Goal: Information Seeking & Learning: Understand process/instructions

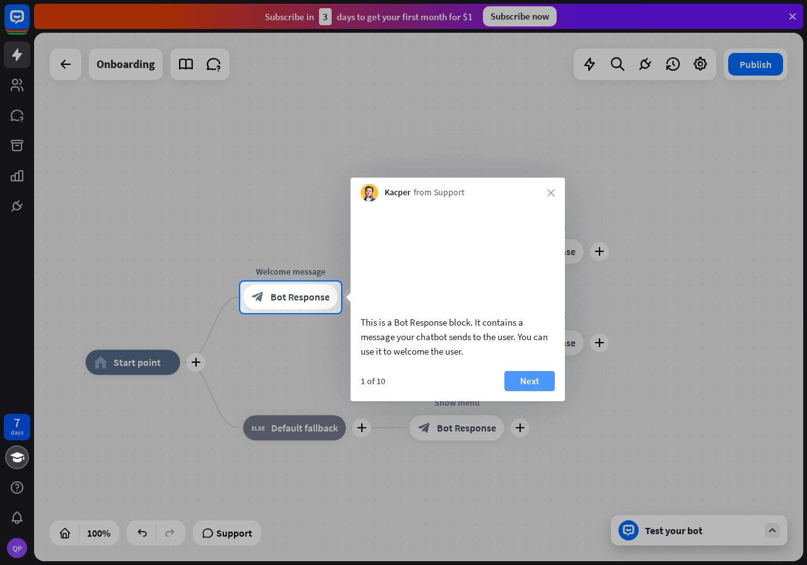
click at [543, 391] on button "Next" at bounding box center [529, 381] width 50 height 20
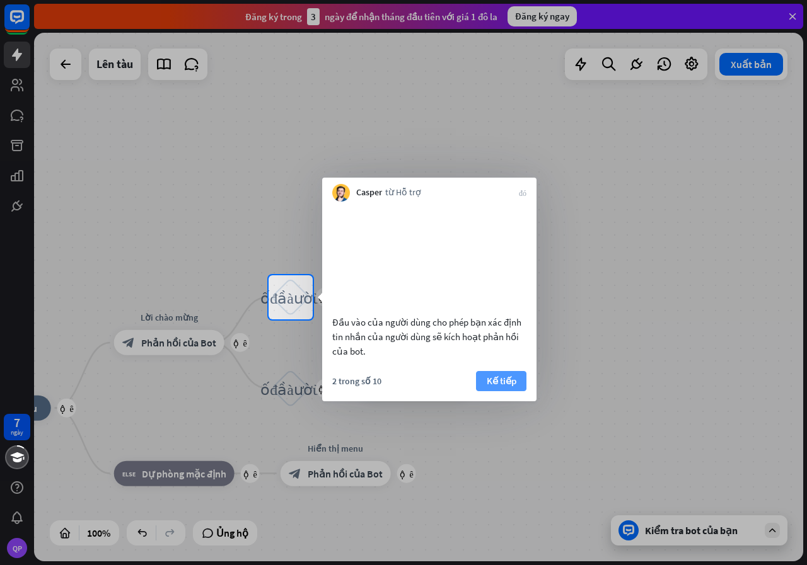
click at [512, 387] on font "Kế tiếp" at bounding box center [502, 381] width 30 height 12
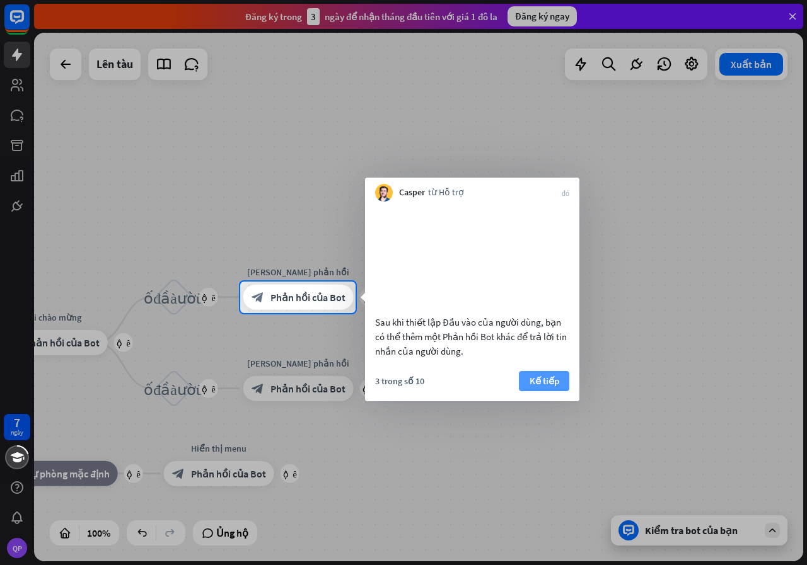
click at [530, 387] on font "Kế tiếp" at bounding box center [544, 381] width 30 height 12
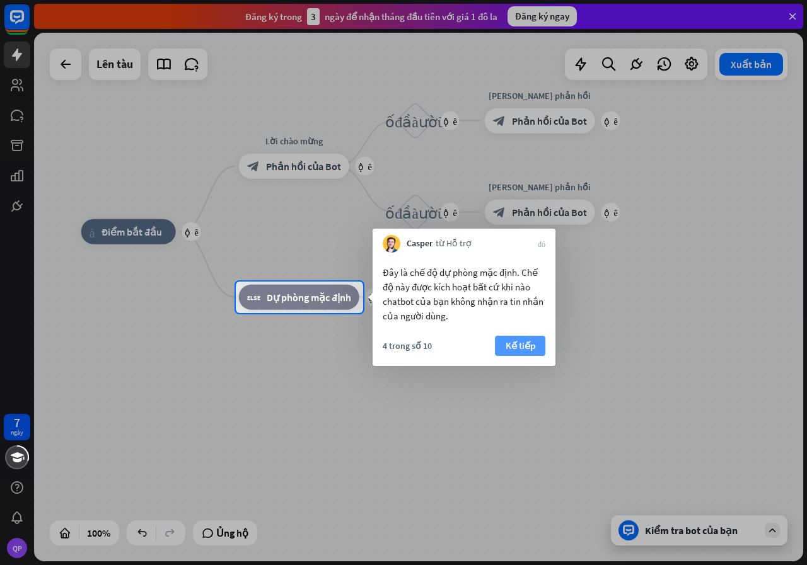
click at [510, 347] on font "Kế tiếp" at bounding box center [520, 346] width 30 height 12
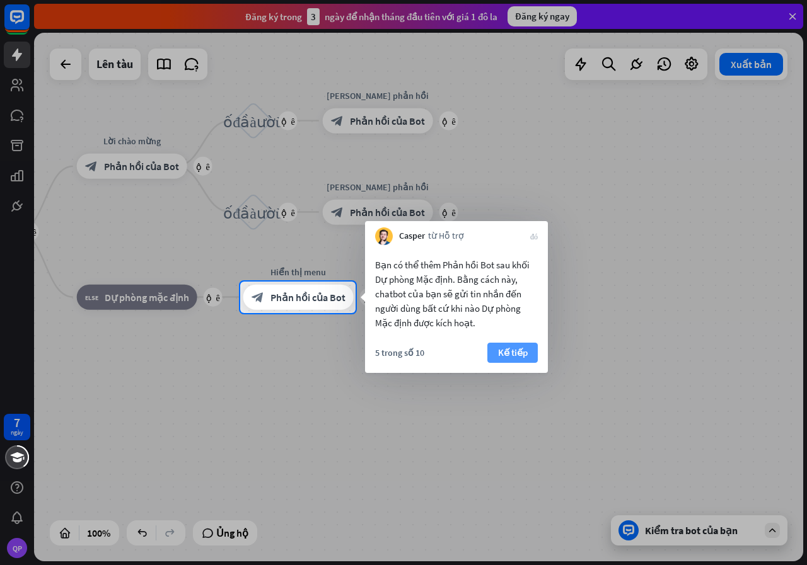
click at [520, 346] on font "Kế tiếp" at bounding box center [513, 353] width 30 height 18
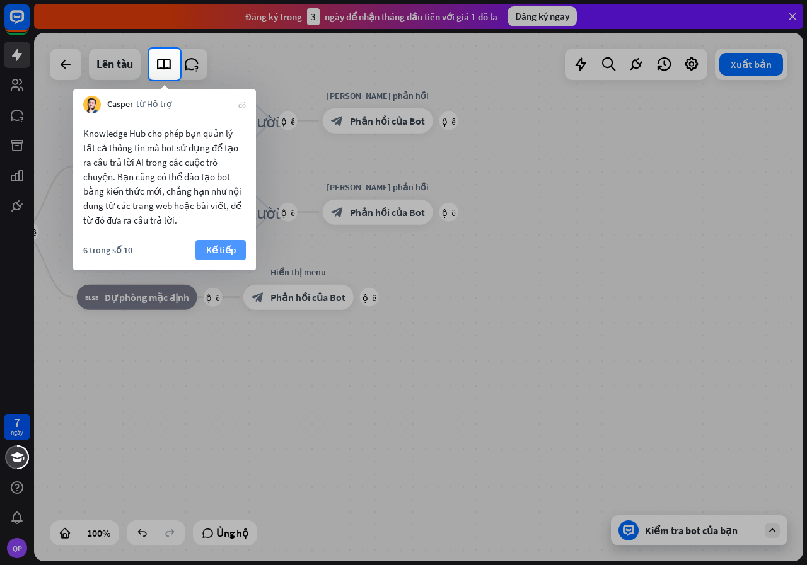
click at [232, 255] on font "Kế tiếp" at bounding box center [221, 250] width 30 height 12
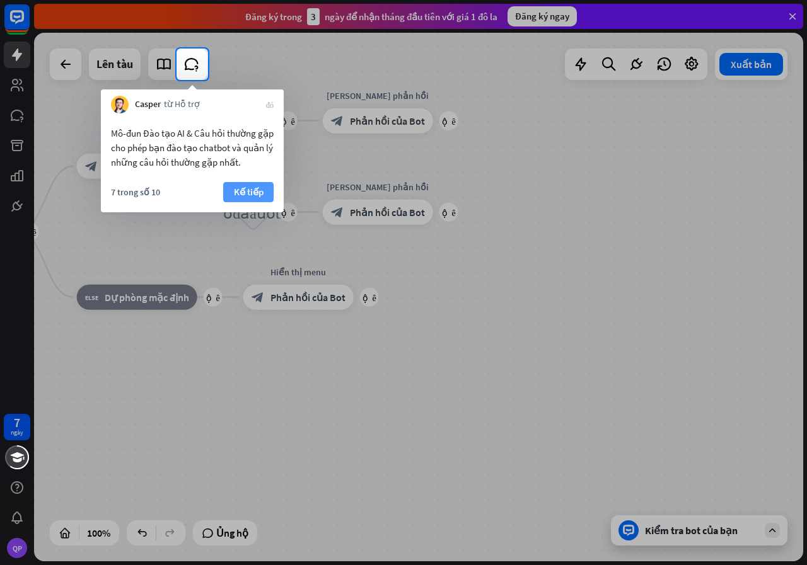
click at [243, 192] on font "Kế tiếp" at bounding box center [249, 192] width 30 height 12
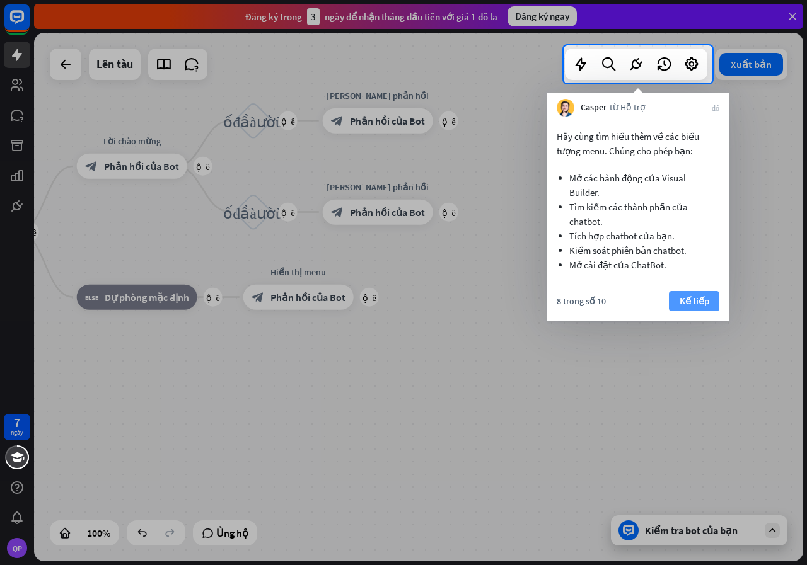
click at [689, 300] on font "Kế tiếp" at bounding box center [694, 301] width 30 height 12
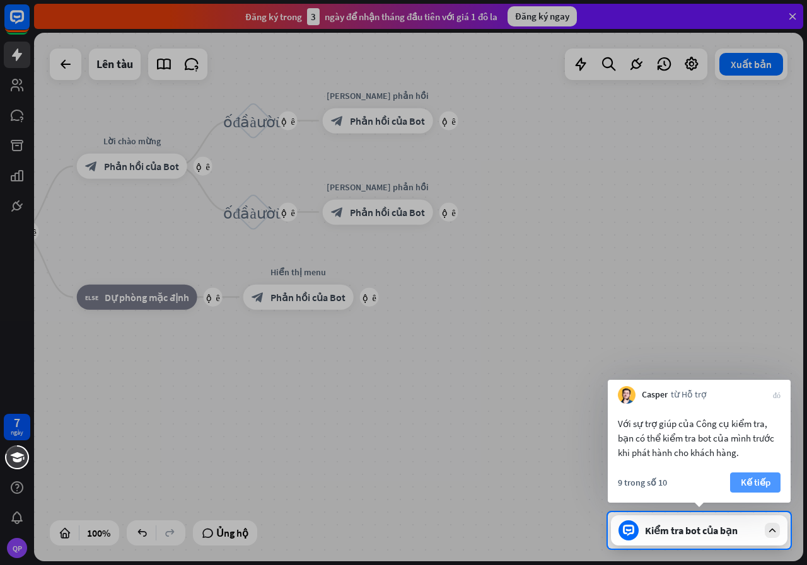
click at [761, 477] on font "Kế tiếp" at bounding box center [755, 482] width 30 height 12
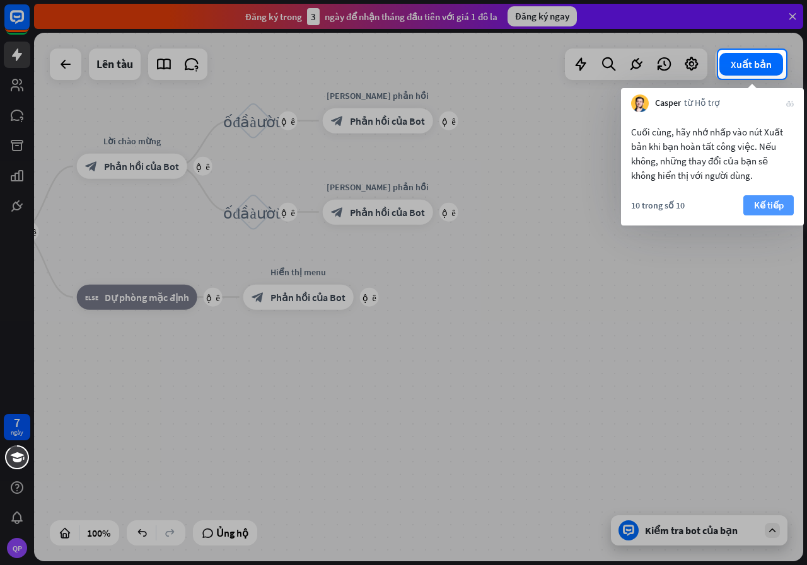
click at [767, 201] on font "Kế tiếp" at bounding box center [769, 205] width 30 height 12
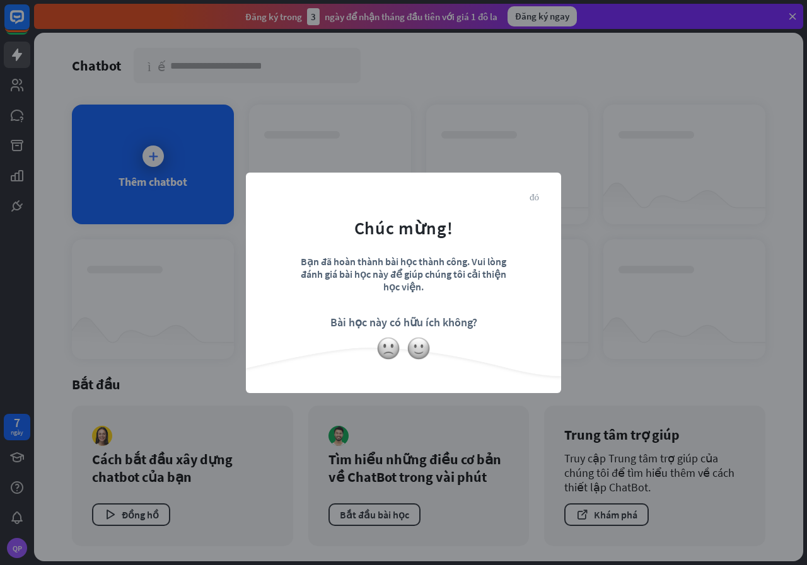
click at [536, 197] on font "đóng" at bounding box center [533, 196] width 9 height 9
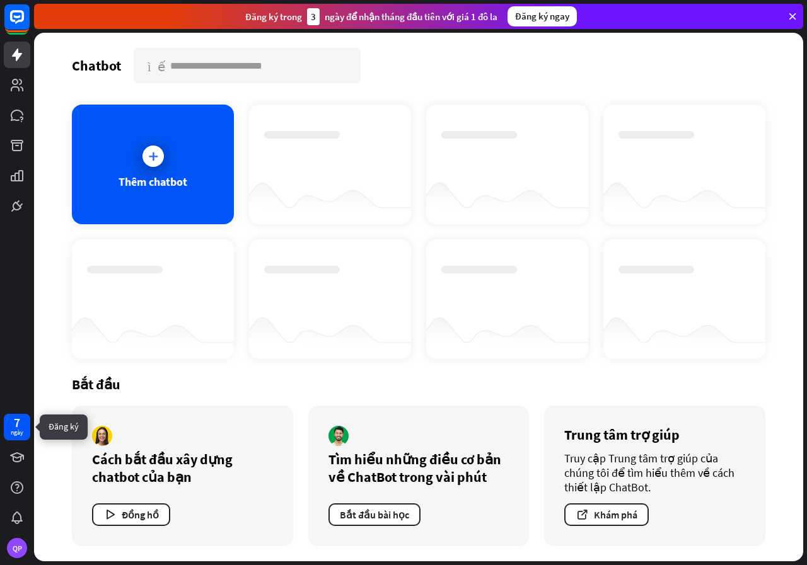
click at [19, 434] on font "ngày" at bounding box center [17, 433] width 13 height 8
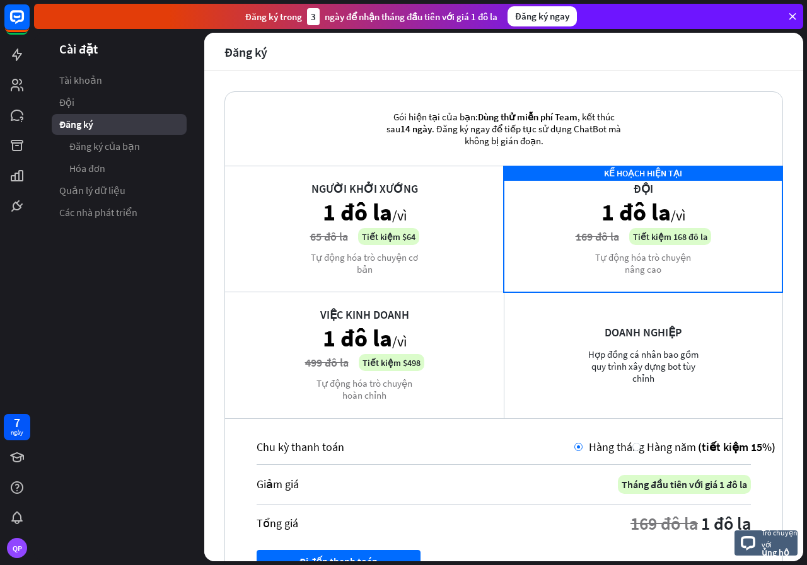
scroll to position [106, 0]
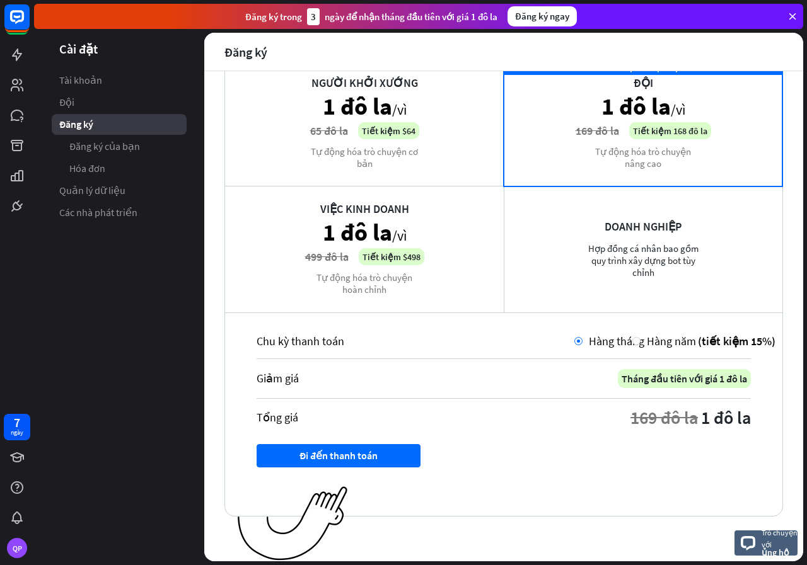
click at [411, 256] on div "Việc kinh doanh 1 đô la /vì 499 đô la Tiết kiệm $498 Tự động hóa trò chuyện hoà…" at bounding box center [364, 249] width 279 height 126
